Goal: Task Accomplishment & Management: Manage account settings

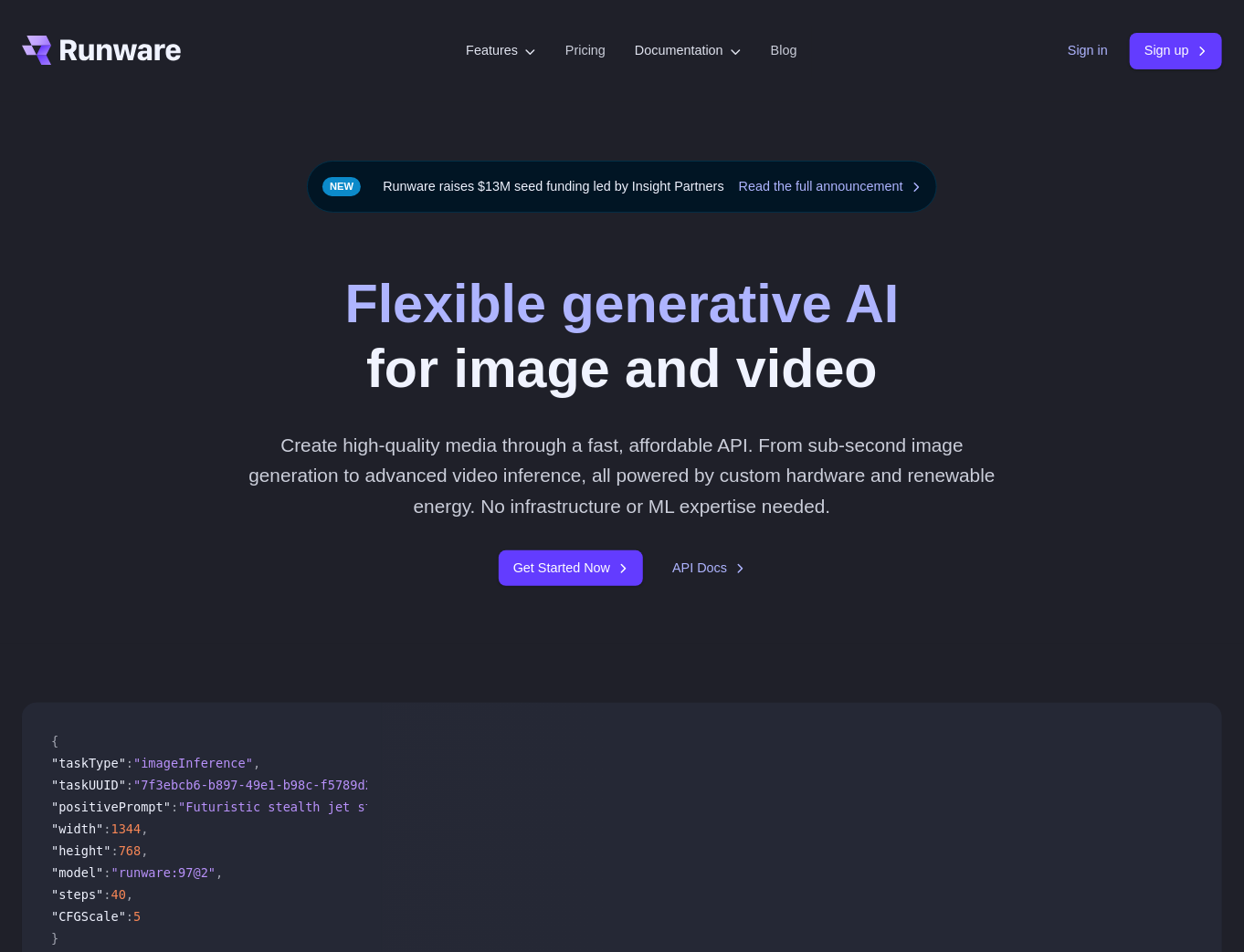
click at [1068, 41] on link "Sign in" at bounding box center [1088, 51] width 40 height 21
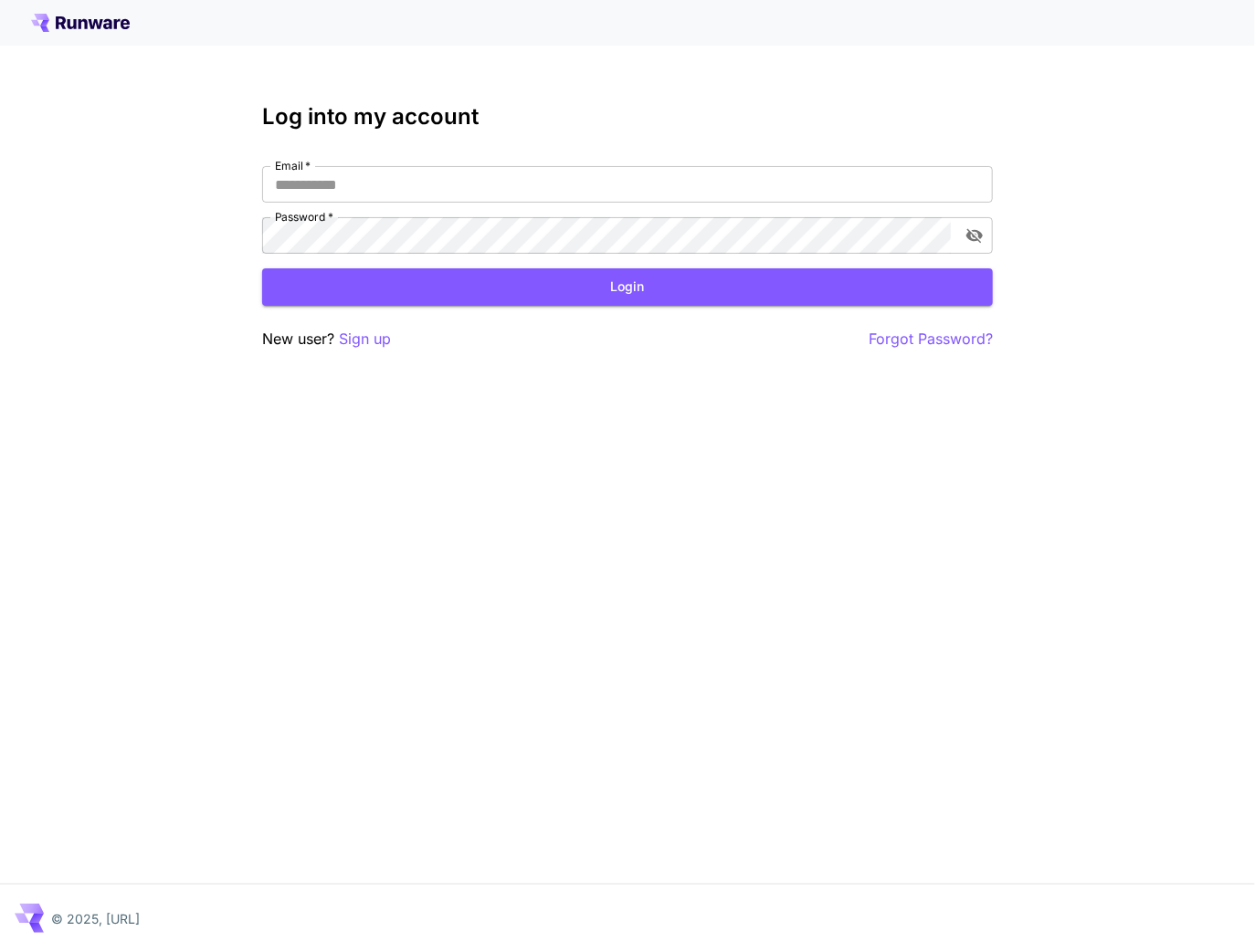
type input "**********"
click at [505, 307] on div "**********" at bounding box center [628, 227] width 731 height 246
click at [510, 300] on button "Login" at bounding box center [628, 286] width 731 height 37
